Goal: Transaction & Acquisition: Purchase product/service

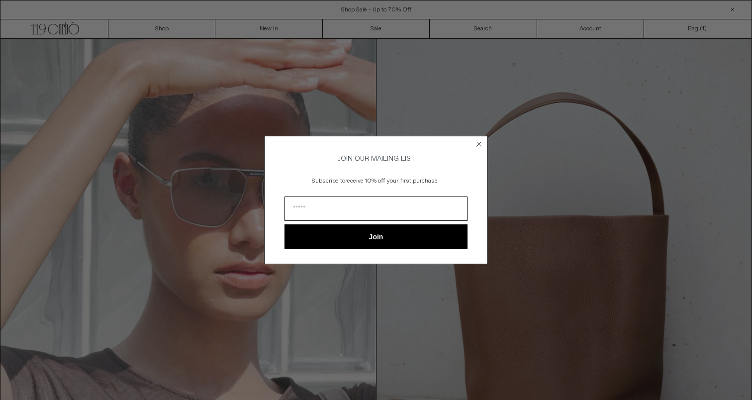
click at [483, 142] on circle "Close dialog" at bounding box center [478, 143] width 9 height 9
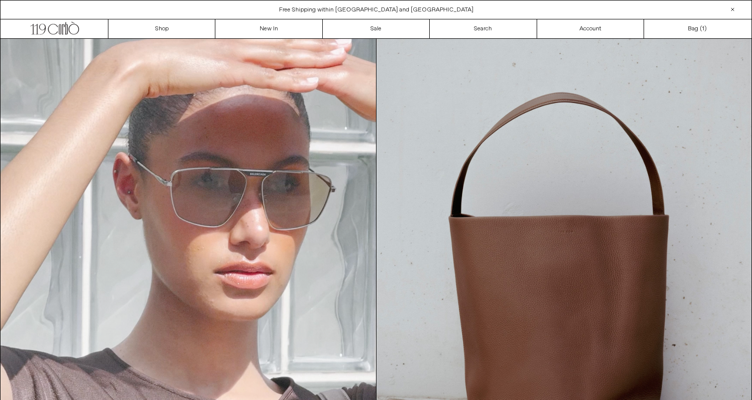
click at [298, 10] on div "Free Shipping within [GEOGRAPHIC_DATA] and [GEOGRAPHIC_DATA]" at bounding box center [375, 9] width 751 height 9
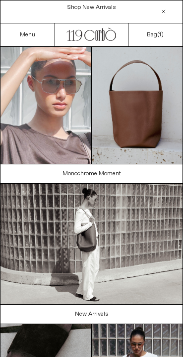
click at [33, 36] on link "Menu" at bounding box center [27, 35] width 15 height 8
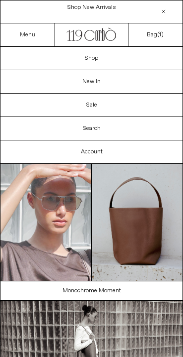
click at [30, 34] on link "Menu" at bounding box center [27, 35] width 15 height 8
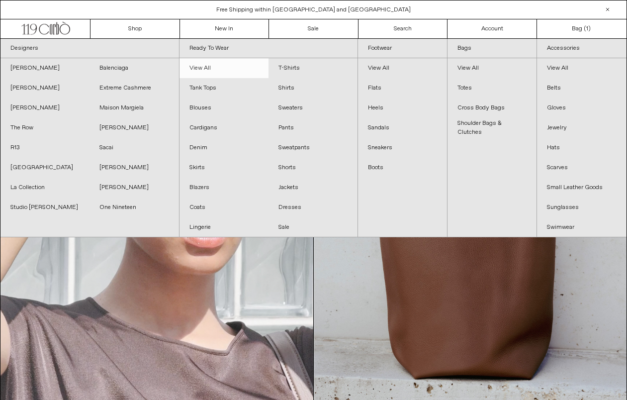
click at [219, 68] on link "View All" at bounding box center [223, 68] width 89 height 20
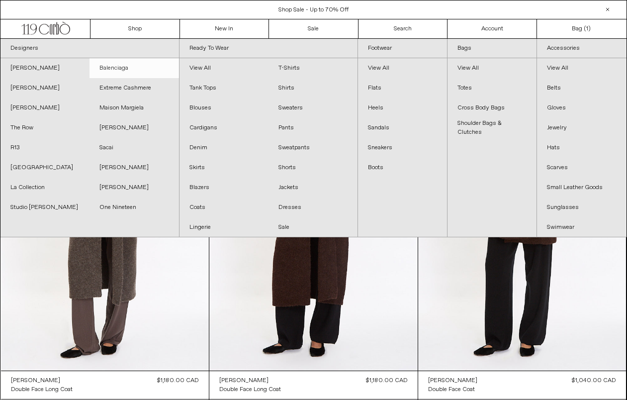
click at [132, 71] on link "Balenciaga" at bounding box center [133, 68] width 89 height 20
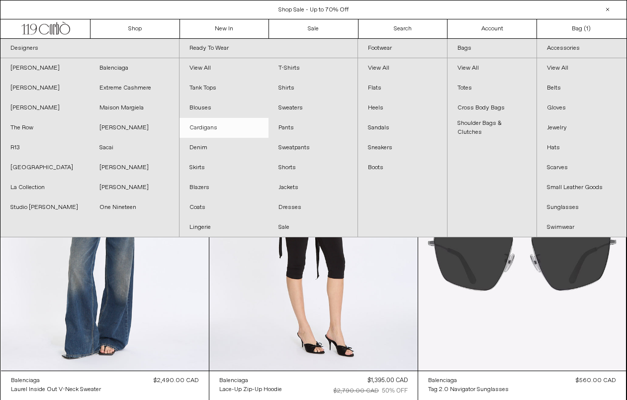
click at [226, 128] on link "Cardigans" at bounding box center [223, 128] width 89 height 20
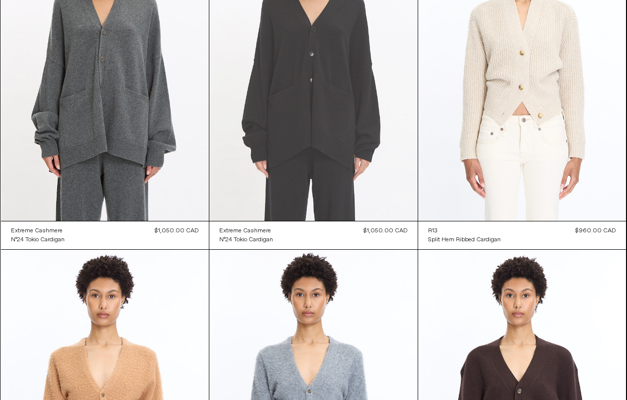
click at [334, 96] on at bounding box center [313, 65] width 208 height 312
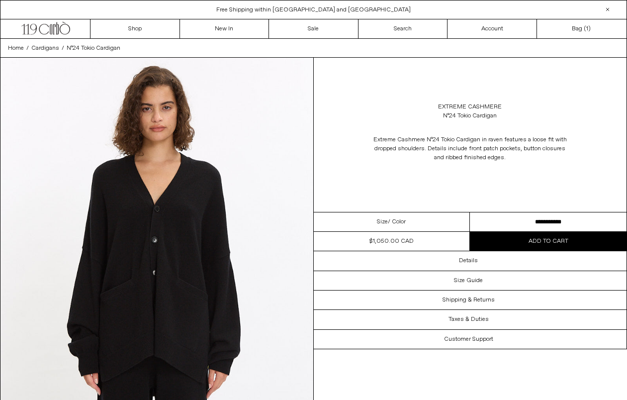
click at [506, 163] on p "Extreme Cashmere Nº24 Tokio Cardigan in raven features a loose fit with dropped…" at bounding box center [469, 148] width 199 height 37
